Goal: Task Accomplishment & Management: Manage account settings

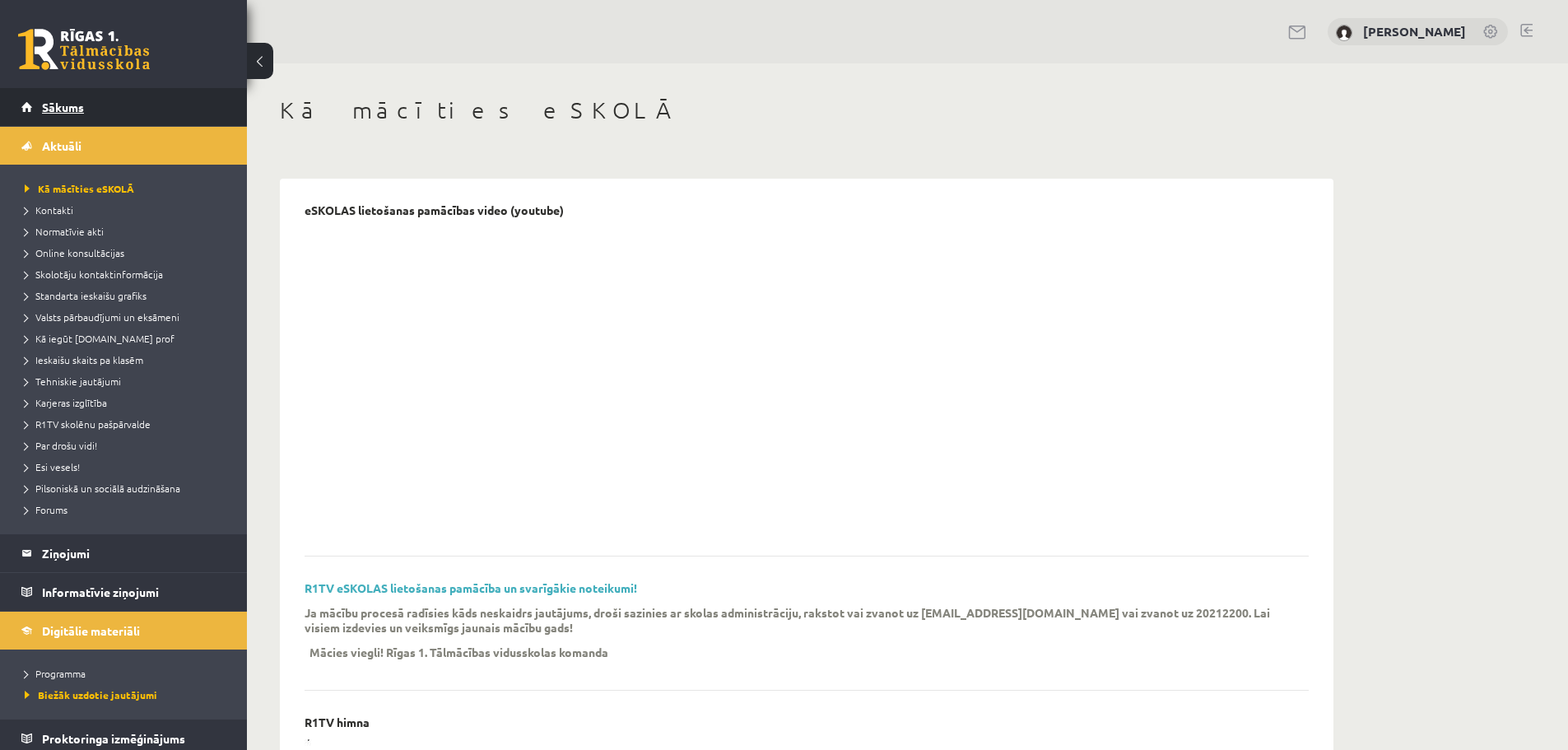
click at [56, 107] on span "Sākums" at bounding box center [63, 108] width 42 height 15
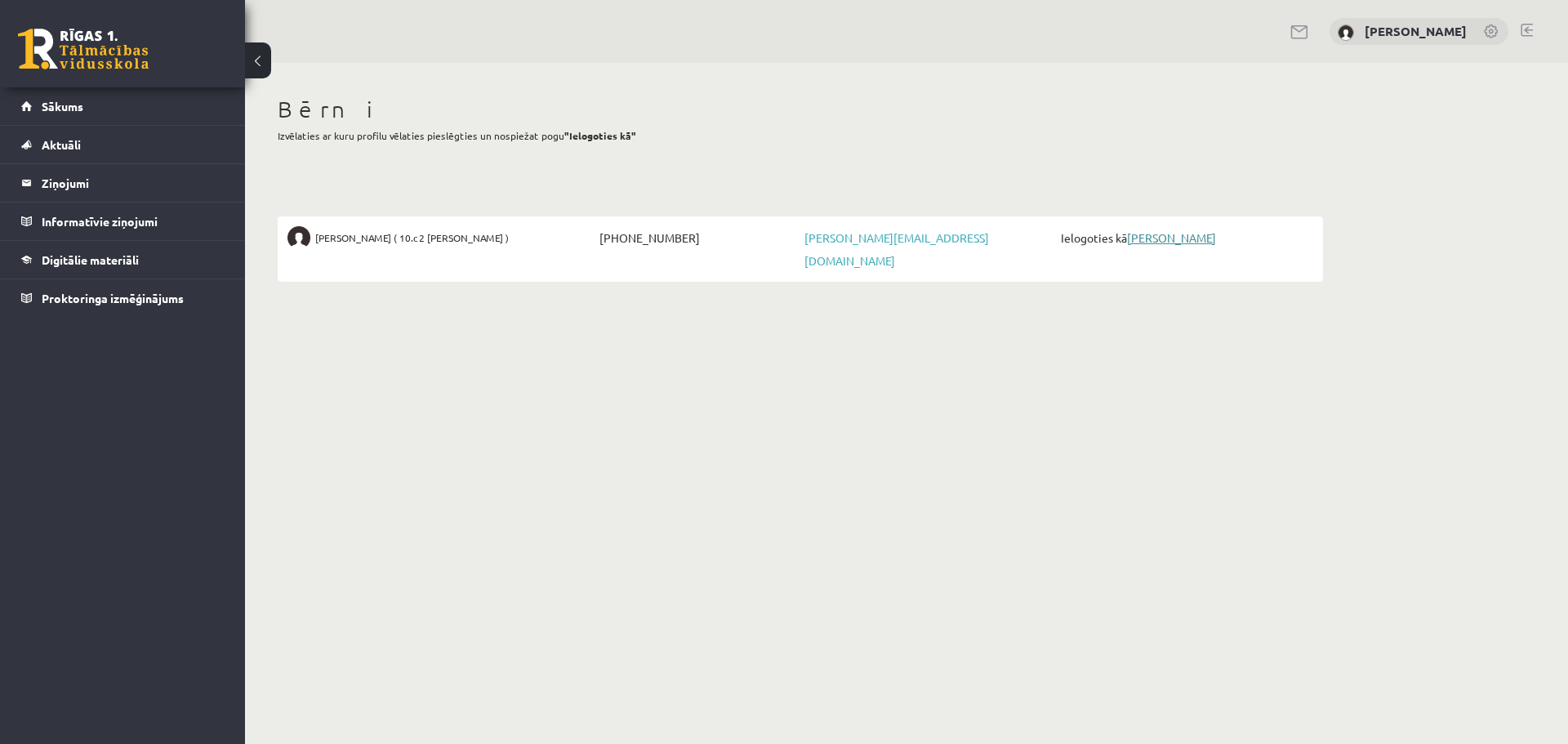
click at [1157, 239] on link "[PERSON_NAME]" at bounding box center [1172, 238] width 89 height 15
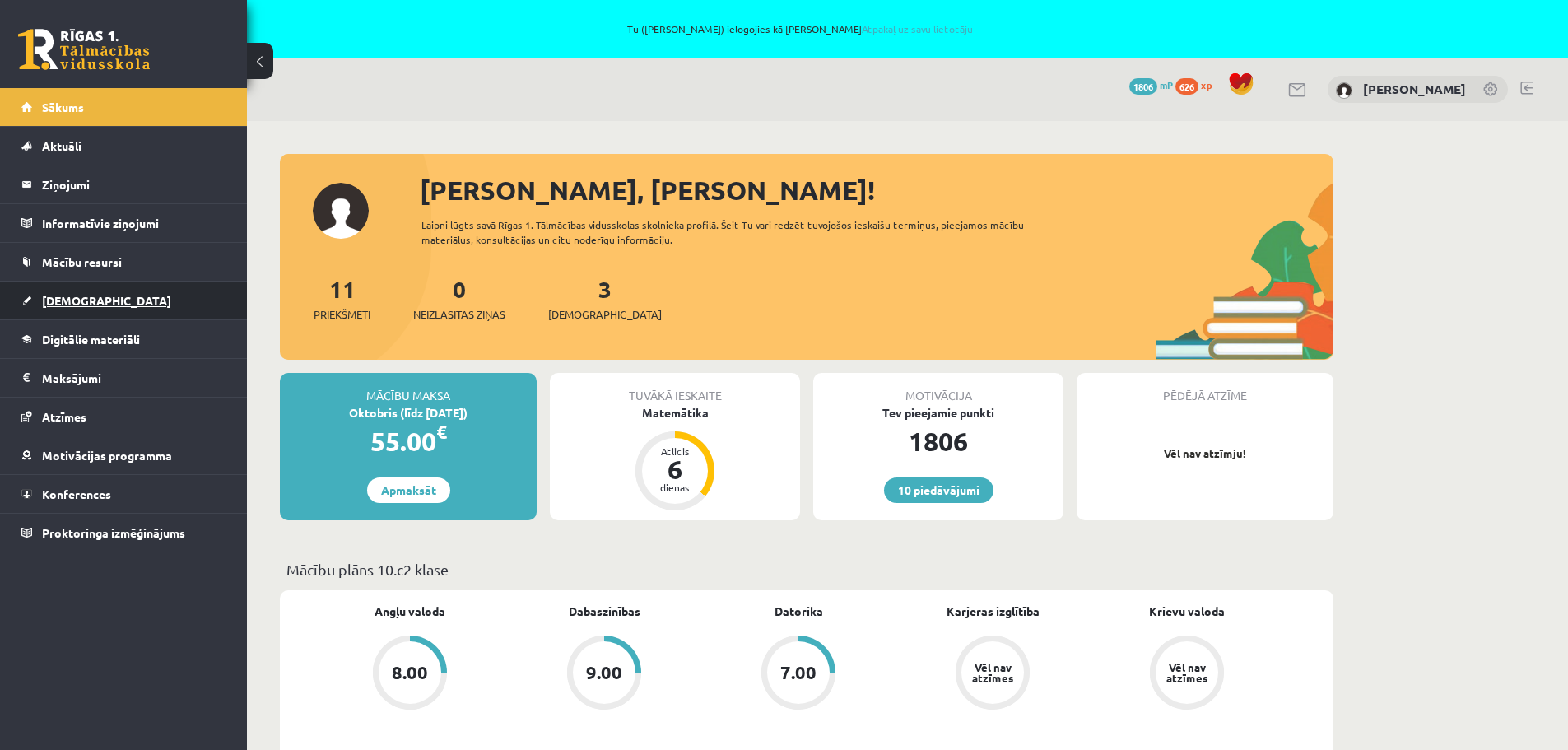
click at [63, 306] on span "Ieskaites" at bounding box center [107, 301] width 130 height 15
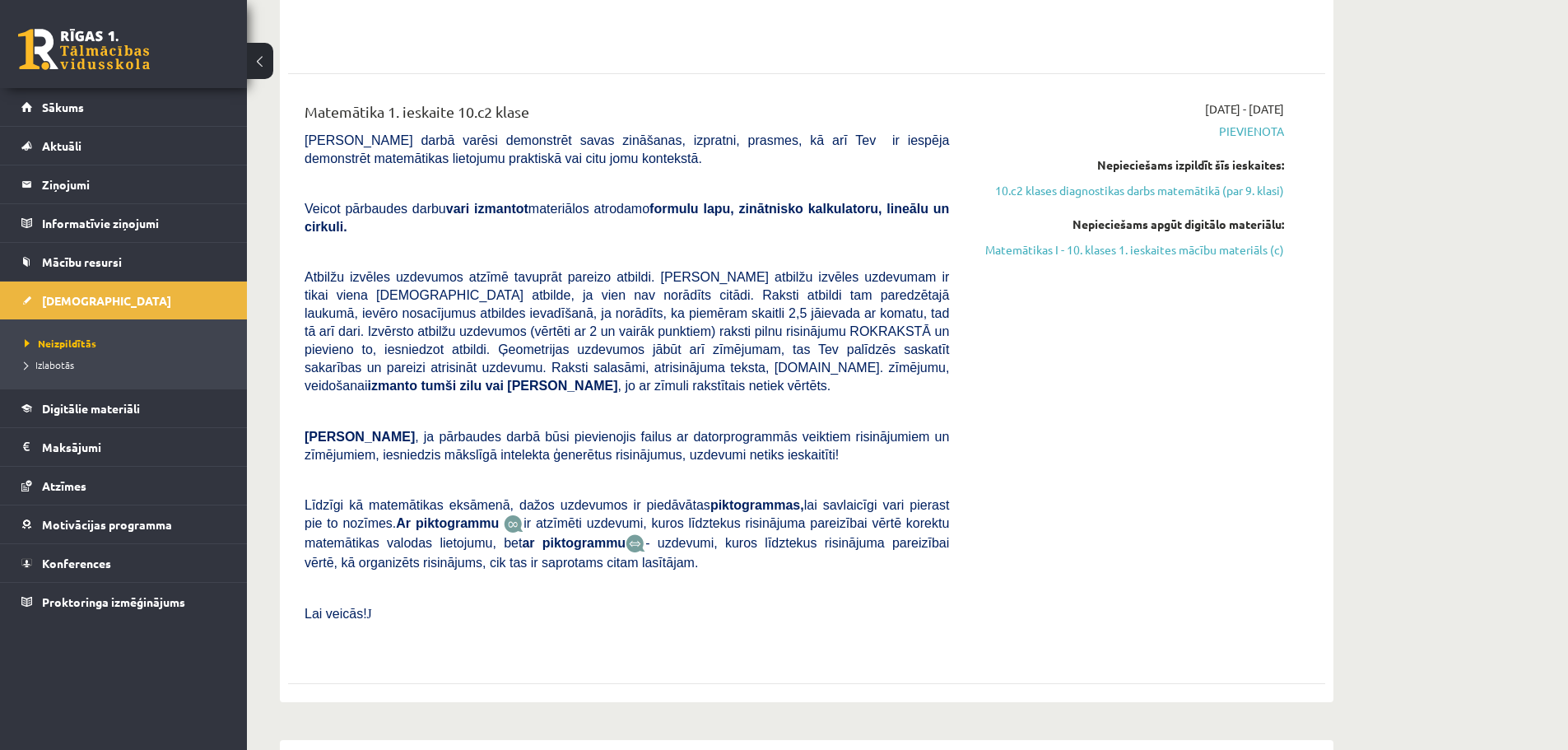
scroll to position [494, 0]
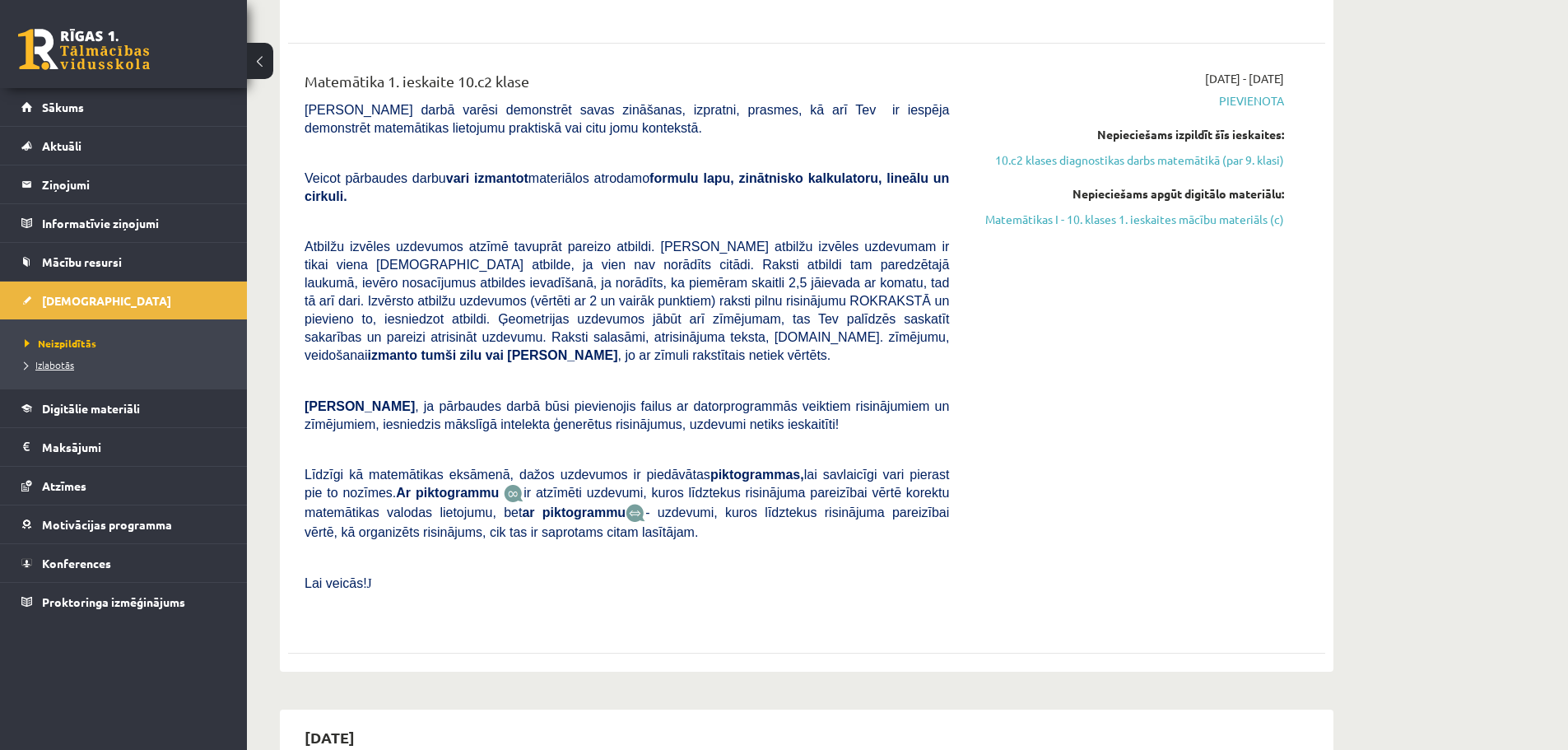
click at [59, 361] on span "Izlabotās" at bounding box center [49, 365] width 49 height 14
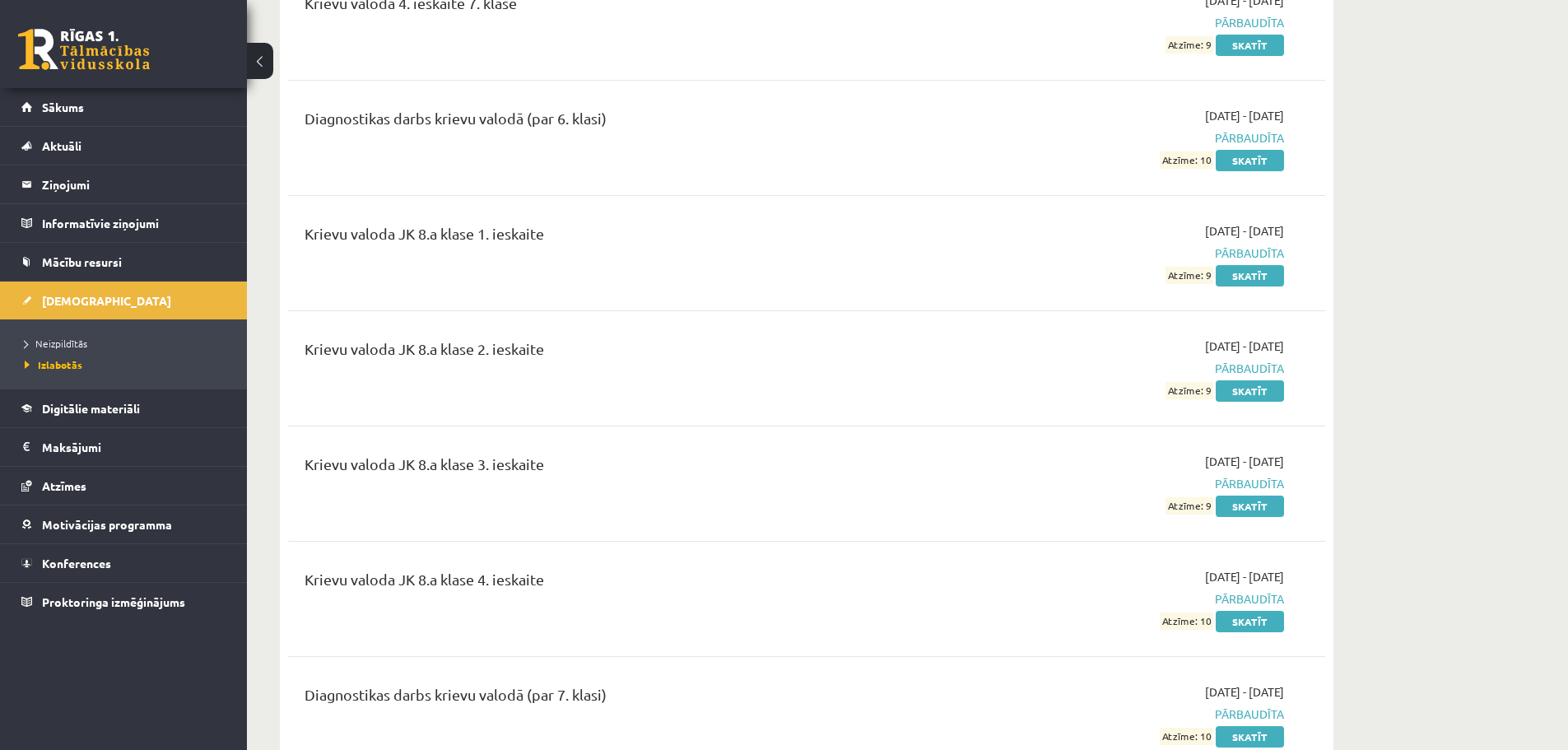
scroll to position [3210, 0]
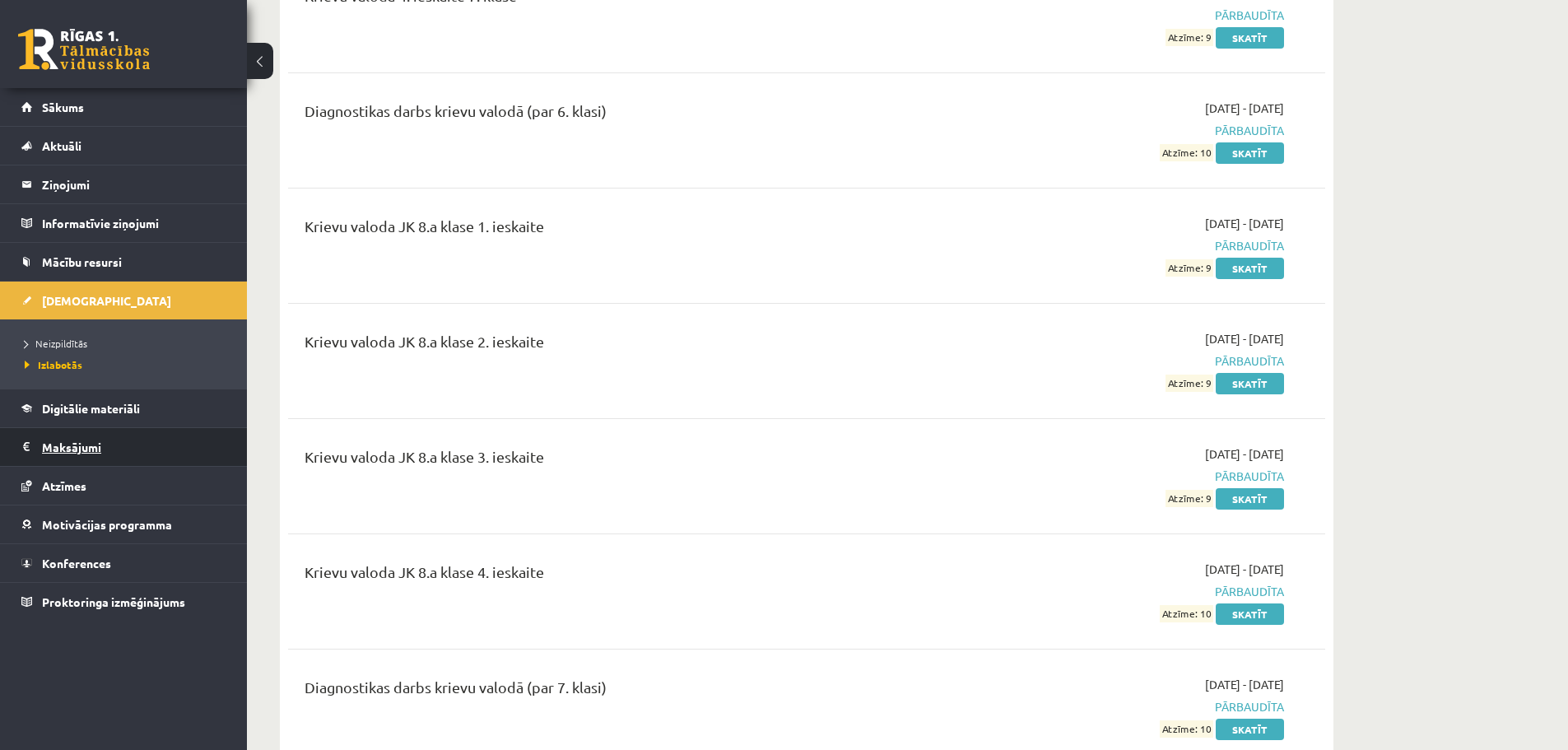
click at [71, 453] on legend "Maksājumi 0" at bounding box center [135, 447] width 185 height 38
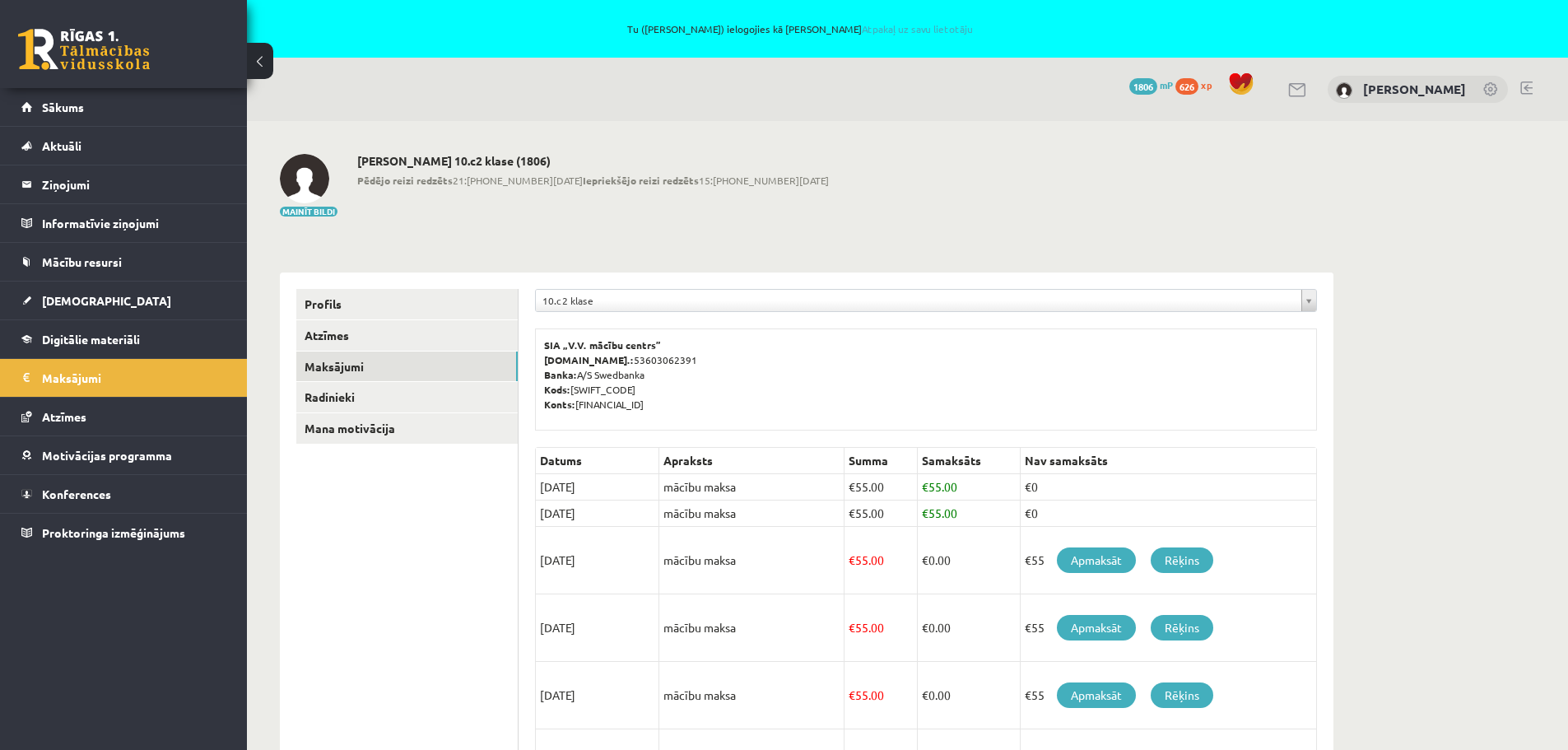
click at [1527, 84] on link at bounding box center [1527, 88] width 13 height 14
